Goal: Task Accomplishment & Management: Manage account settings

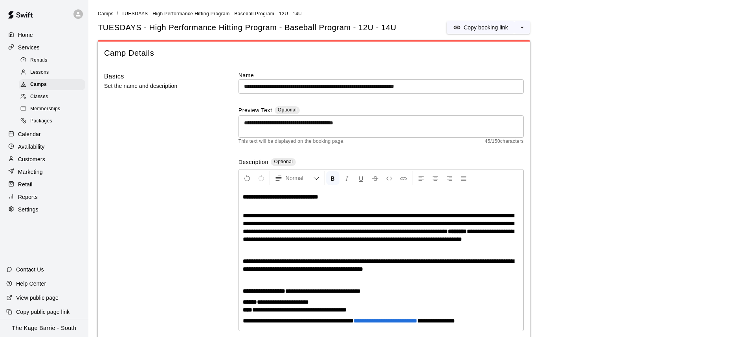
click at [50, 136] on div "Calendar" at bounding box center [44, 134] width 76 height 12
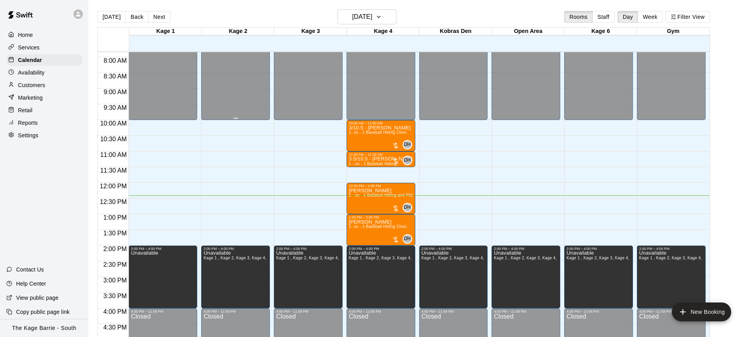
scroll to position [241, 0]
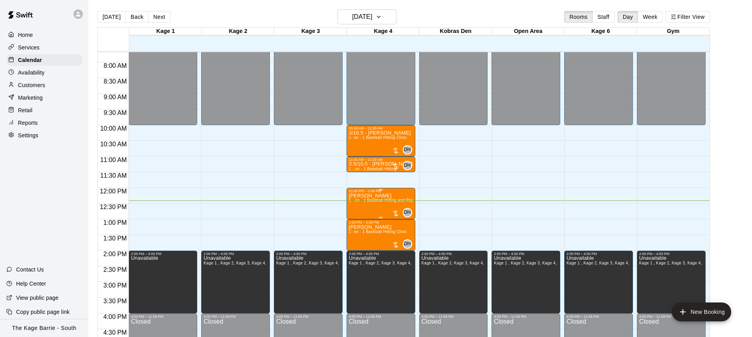
click at [357, 218] on img "edit" at bounding box center [356, 220] width 9 height 9
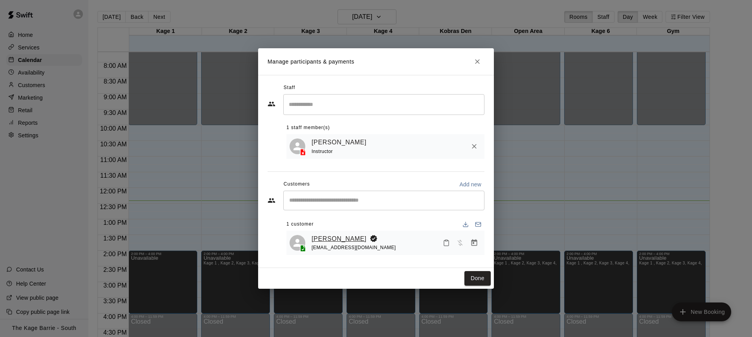
click at [339, 236] on link "[PERSON_NAME]" at bounding box center [338, 239] width 55 height 10
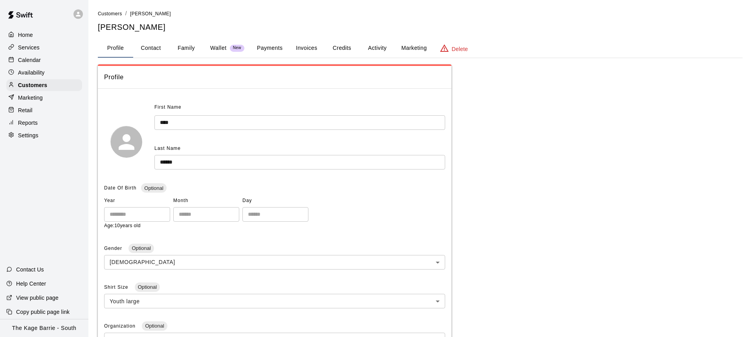
click at [383, 49] on button "Activity" at bounding box center [376, 48] width 35 height 19
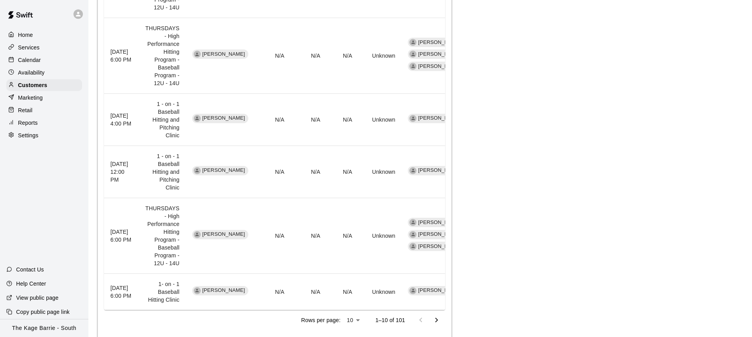
scroll to position [607, 0]
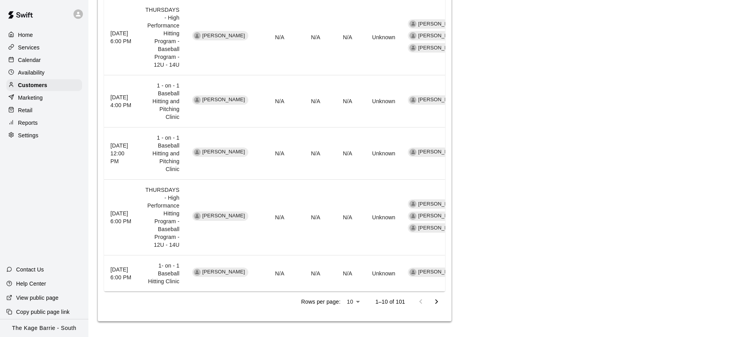
click at [26, 59] on p "Calendar" at bounding box center [29, 60] width 23 height 8
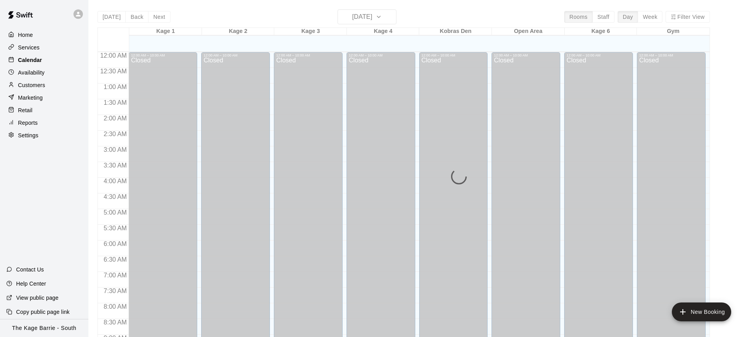
scroll to position [391, 0]
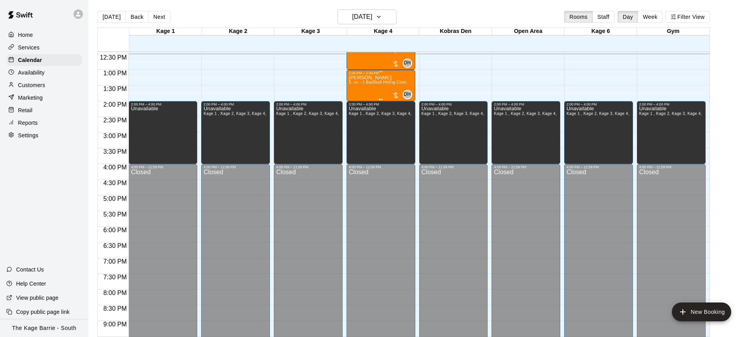
click at [355, 84] on span "1- on - 1 Baseball Hitting Clinic" at bounding box center [378, 82] width 58 height 4
click at [356, 81] on button "edit" at bounding box center [357, 88] width 16 height 16
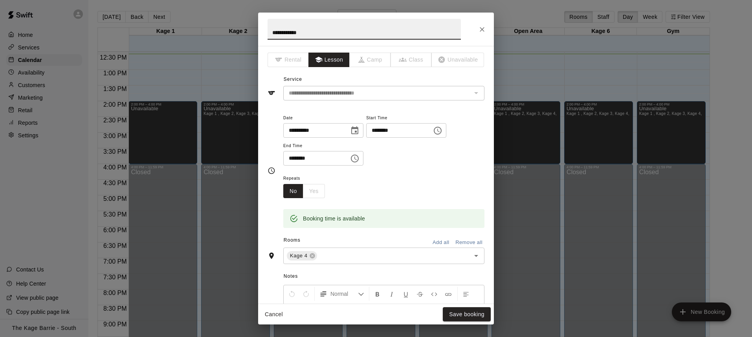
click at [271, 33] on input "**********" at bounding box center [363, 29] width 193 height 21
type input "**********"
click at [469, 310] on button "Save booking" at bounding box center [467, 314] width 48 height 15
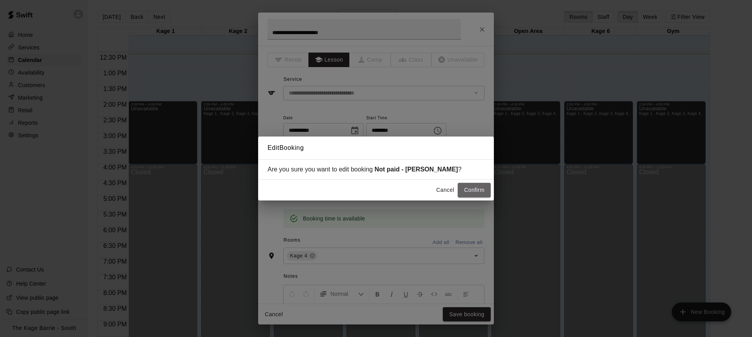
click at [481, 194] on button "Confirm" at bounding box center [473, 190] width 33 height 15
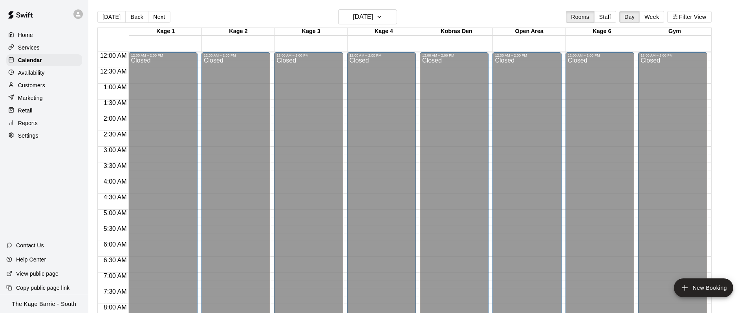
scroll to position [460, 0]
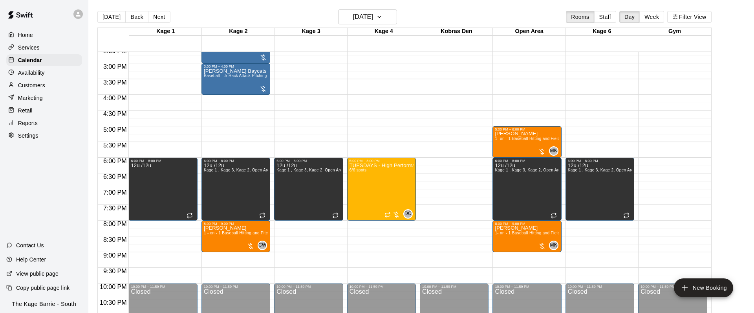
click at [105, 16] on button "[DATE]" at bounding box center [111, 17] width 28 height 12
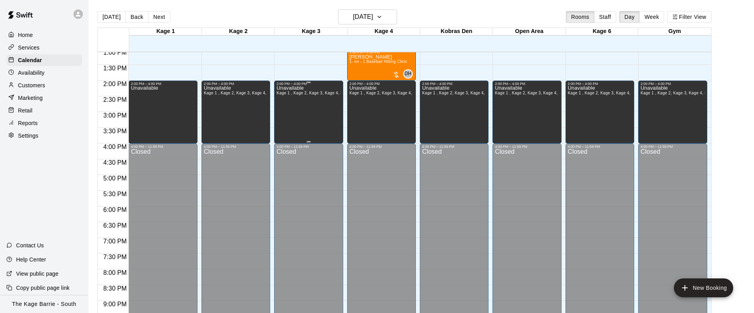
scroll to position [411, 0]
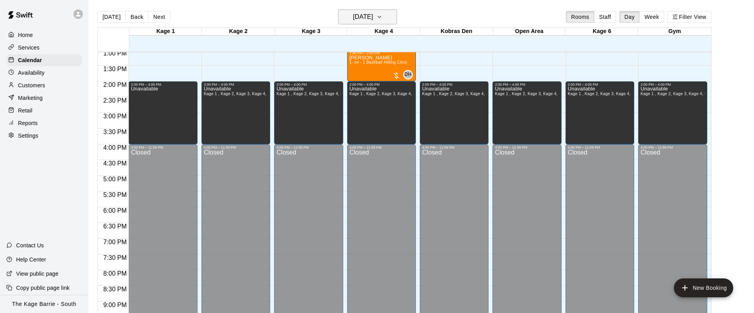
click at [358, 19] on h6 "[DATE]" at bounding box center [363, 16] width 20 height 11
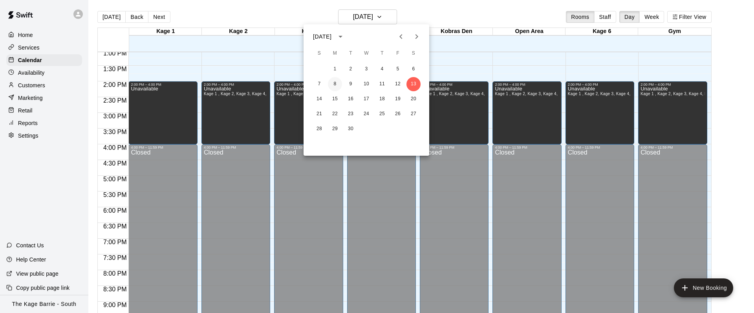
click at [331, 82] on button "8" at bounding box center [335, 84] width 14 height 14
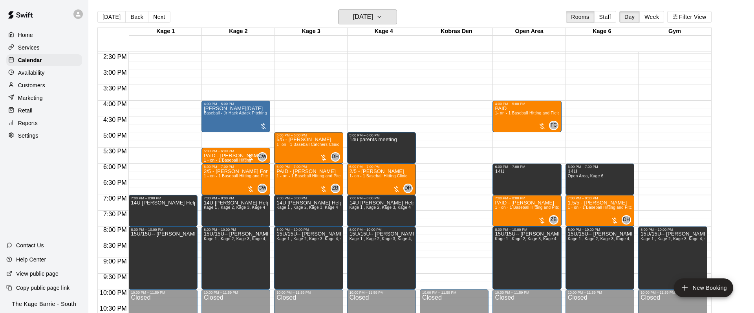
scroll to position [456, 0]
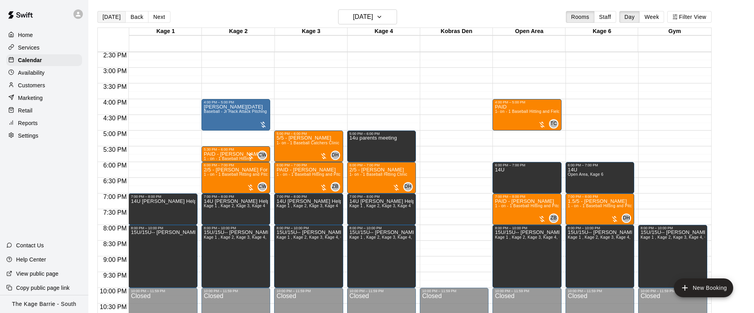
click at [100, 20] on button "[DATE]" at bounding box center [111, 17] width 28 height 12
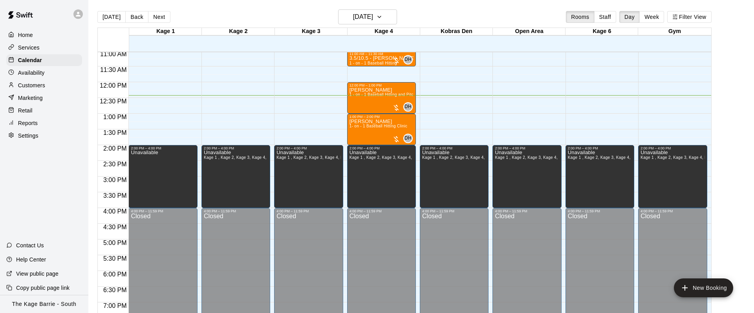
scroll to position [333, 0]
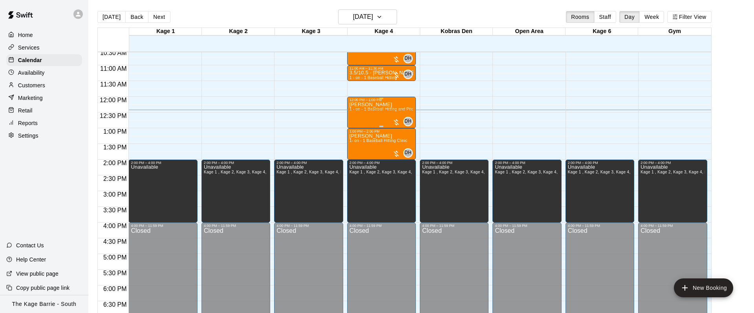
click at [375, 113] on div "[PERSON_NAME] 1 - on - 1 Baseball Hitting and Pitching Clinic" at bounding box center [381, 258] width 64 height 313
click at [361, 109] on icon "edit" at bounding box center [357, 109] width 9 height 9
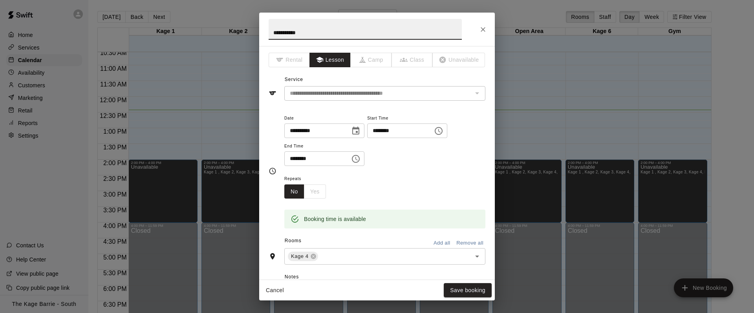
click at [272, 33] on input "**********" at bounding box center [365, 29] width 193 height 21
type input "**********"
click at [479, 284] on button "Save booking" at bounding box center [468, 290] width 48 height 15
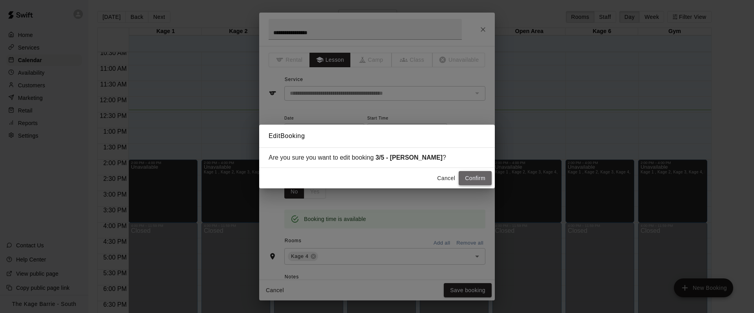
click at [477, 176] on button "Confirm" at bounding box center [475, 178] width 33 height 15
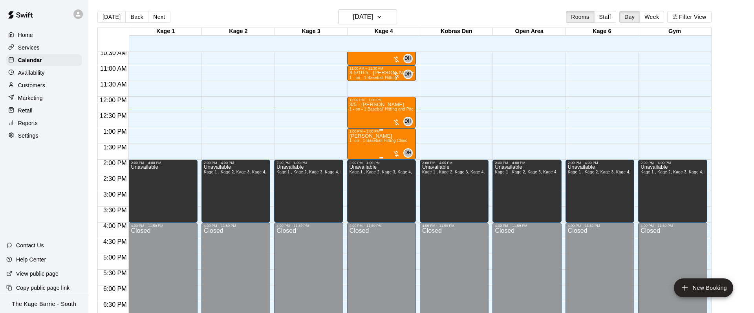
click at [392, 150] on div at bounding box center [396, 154] width 8 height 8
click at [405, 176] on button "edit" at bounding box center [400, 175] width 16 height 15
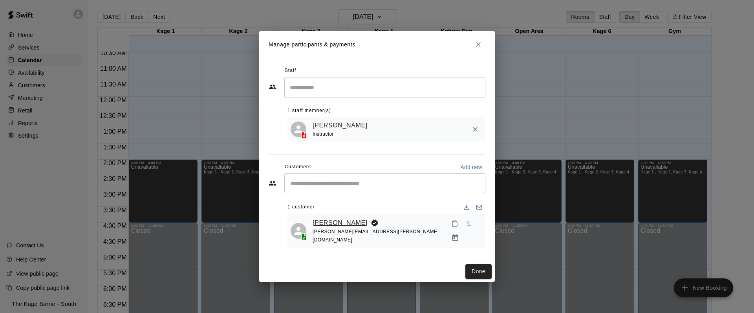
click at [346, 227] on link "[PERSON_NAME]" at bounding box center [340, 223] width 55 height 10
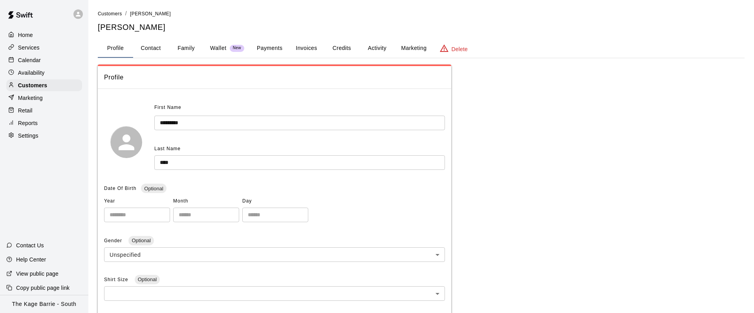
click at [377, 42] on button "Activity" at bounding box center [376, 48] width 35 height 19
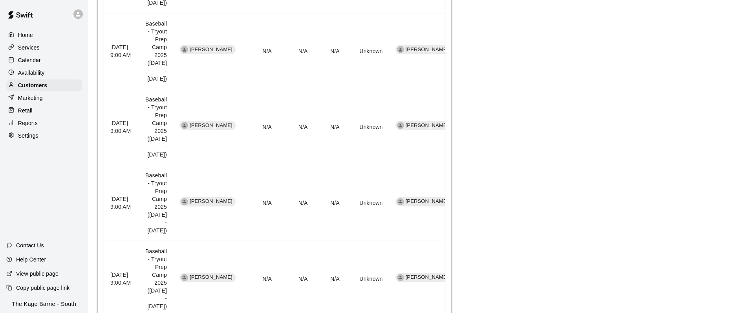
scroll to position [616, 0]
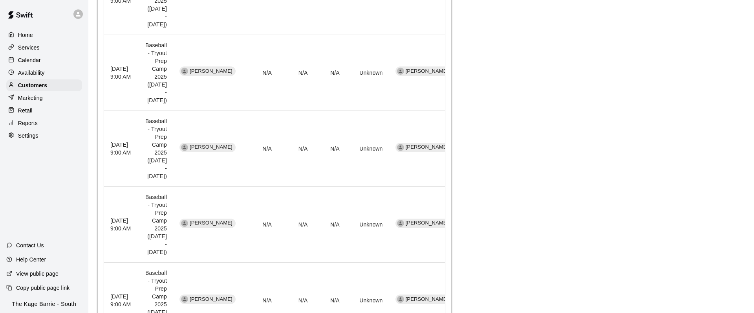
click at [353, 289] on li "10" at bounding box center [355, 283] width 19 height 13
click at [354, 300] on li "25" at bounding box center [355, 296] width 19 height 13
type input "**"
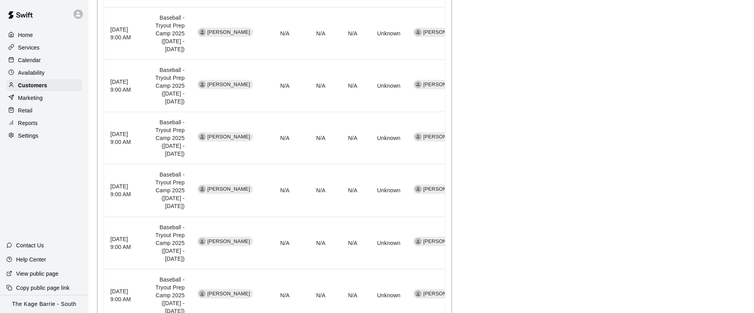
scroll to position [360, 0]
